Goal: Task Accomplishment & Management: Use online tool/utility

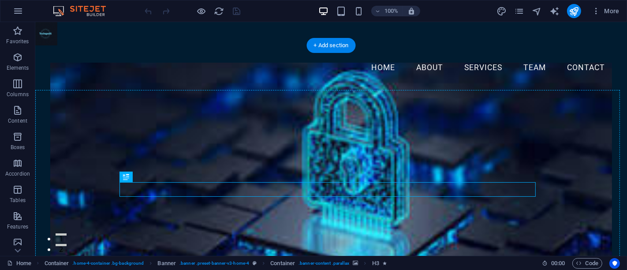
drag, startPoint x: 168, startPoint y: 201, endPoint x: 138, endPoint y: 210, distance: 31.1
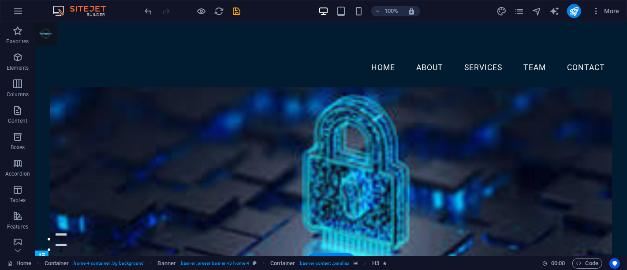
scroll to position [190, 0]
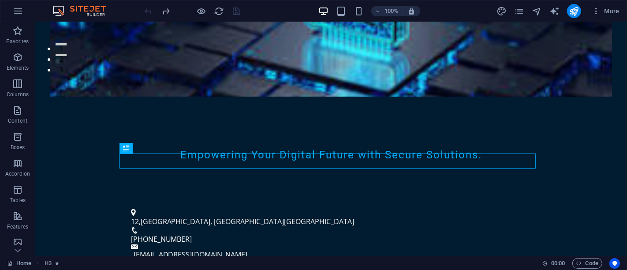
scroll to position [28, 0]
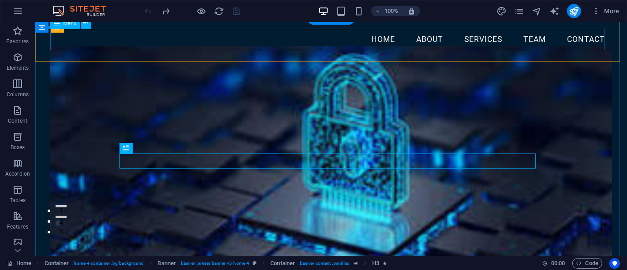
click at [582, 39] on nav "Home About Services Team Contact" at bounding box center [331, 40] width 562 height 22
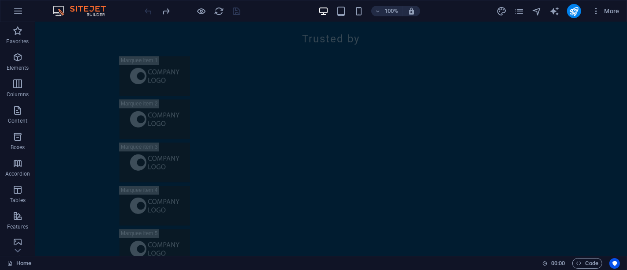
scroll to position [7486, 0]
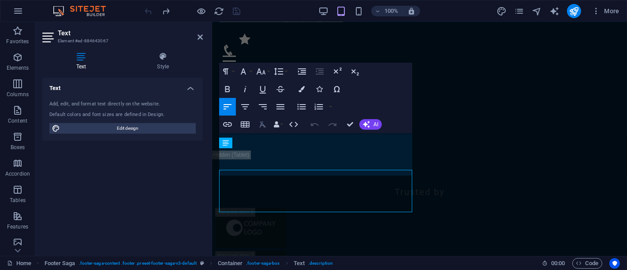
scroll to position [7919, 0]
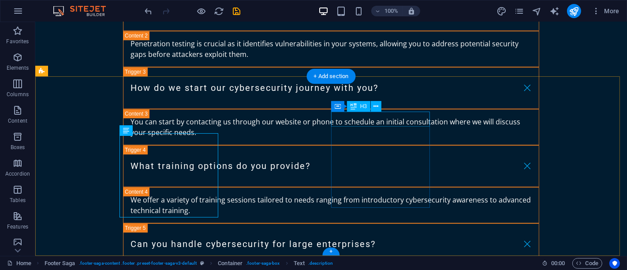
scroll to position [7486, 0]
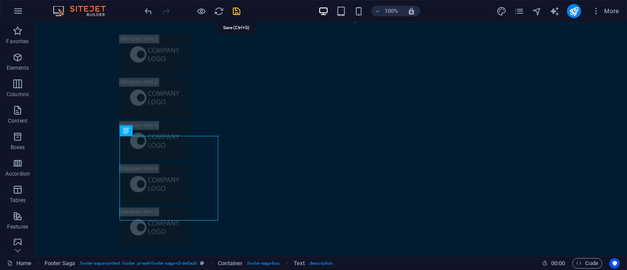
click at [234, 8] on icon "save" at bounding box center [237, 11] width 10 height 10
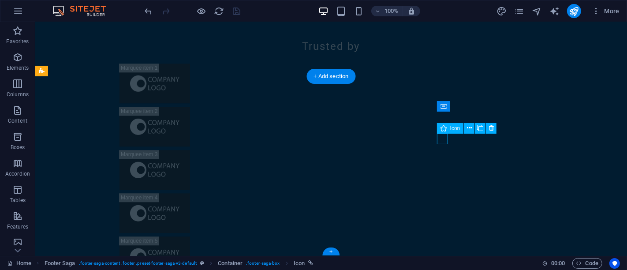
select select "xMidYMid"
select select "px"
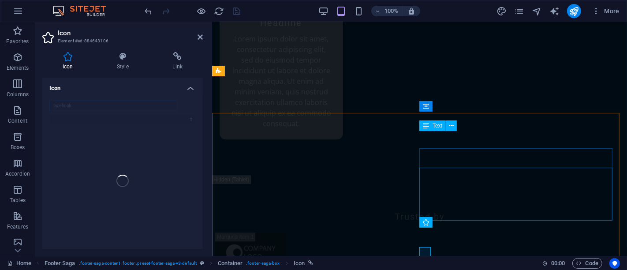
scroll to position [7919, 0]
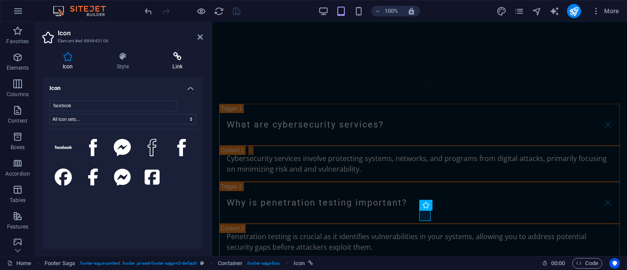
click at [173, 58] on icon at bounding box center [177, 56] width 50 height 9
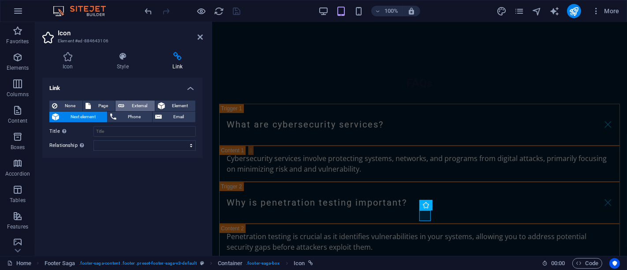
click at [138, 104] on span "External" at bounding box center [139, 105] width 25 height 11
select select "blank"
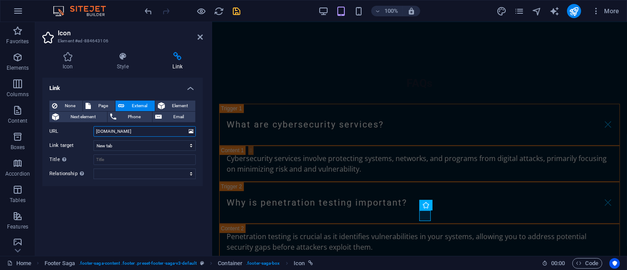
type input "[DOMAIN_NAME]"
click at [190, 146] on select "New tab Same tab Overlay" at bounding box center [144, 145] width 102 height 11
click at [190, 169] on select "alternate author bookmark external help license next nofollow noreferrer noopen…" at bounding box center [144, 173] width 102 height 11
